Goal: Task Accomplishment & Management: Manage account settings

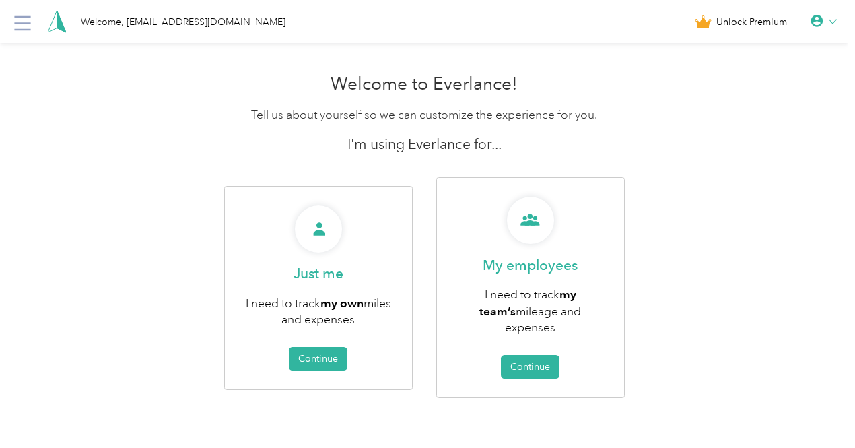
click at [823, 21] on icon at bounding box center [816, 21] width 12 height 12
click at [775, 52] on div "Personal Settings" at bounding box center [778, 47] width 151 height 28
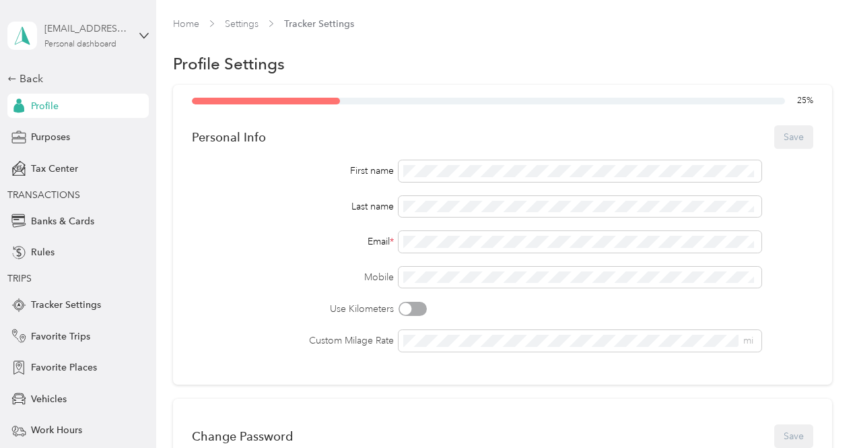
click at [121, 36] on div "[EMAIL_ADDRESS][DOMAIN_NAME] Personal dashboard" at bounding box center [86, 35] width 84 height 27
click at [101, 121] on div "You’re signed in as [EMAIL_ADDRESS][DOMAIN_NAME] Log out" at bounding box center [144, 92] width 283 height 76
click at [128, 36] on div "[EMAIL_ADDRESS][DOMAIN_NAME] Personal dashboard" at bounding box center [77, 35] width 141 height 47
click at [116, 112] on div "Log out" at bounding box center [144, 107] width 265 height 24
